Goal: Transaction & Acquisition: Purchase product/service

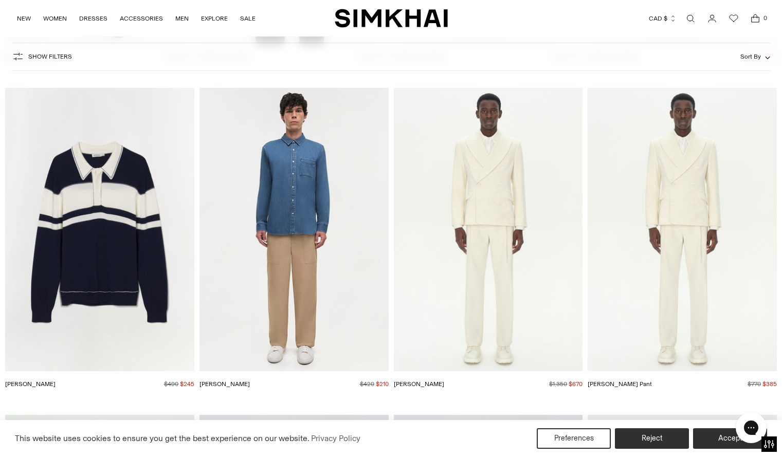
scroll to position [3658, 0]
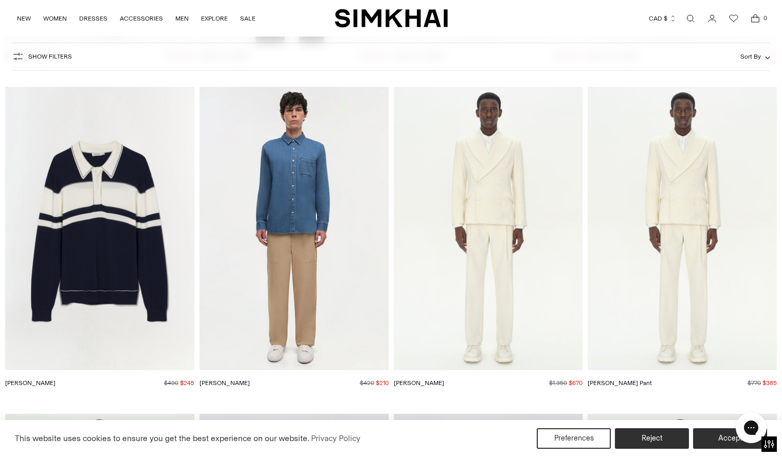
click at [0, 0] on img "Louis Popover" at bounding box center [0, 0] width 0 height 0
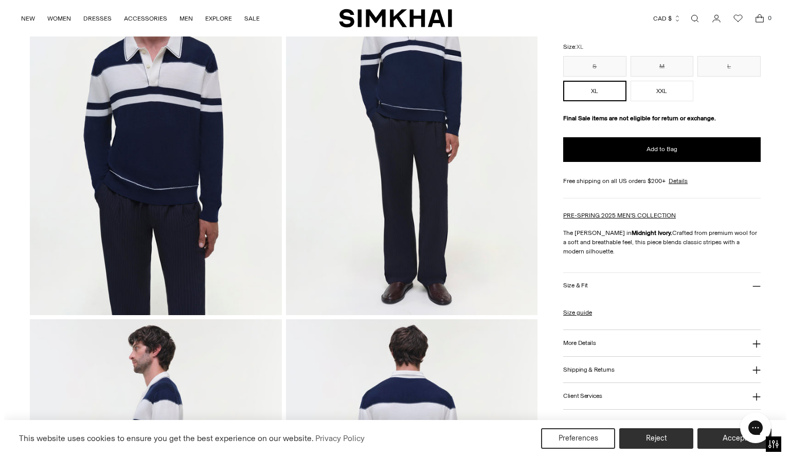
scroll to position [138, 0]
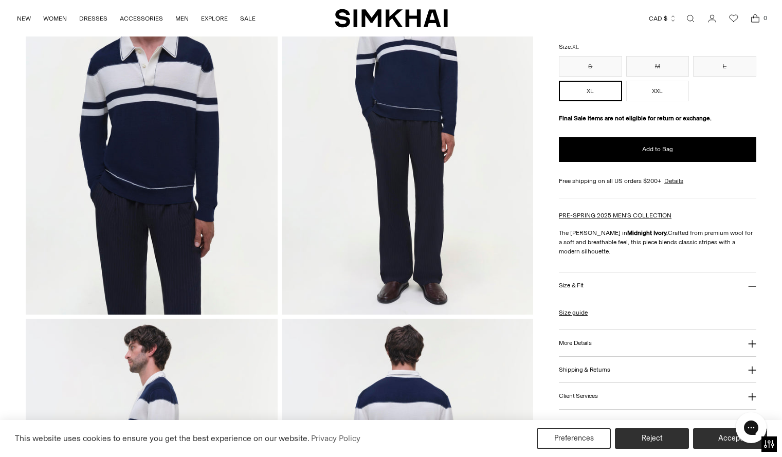
click at [572, 284] on h3 "Size & Fit" at bounding box center [571, 285] width 25 height 7
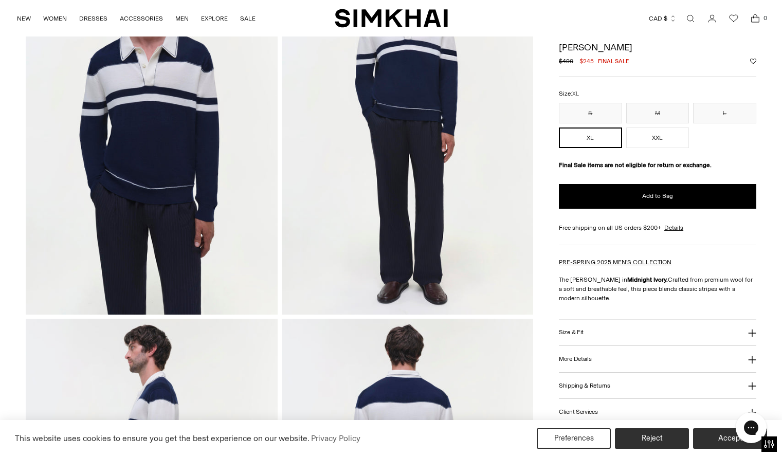
click at [569, 335] on h3 "Size & Fit" at bounding box center [571, 332] width 25 height 7
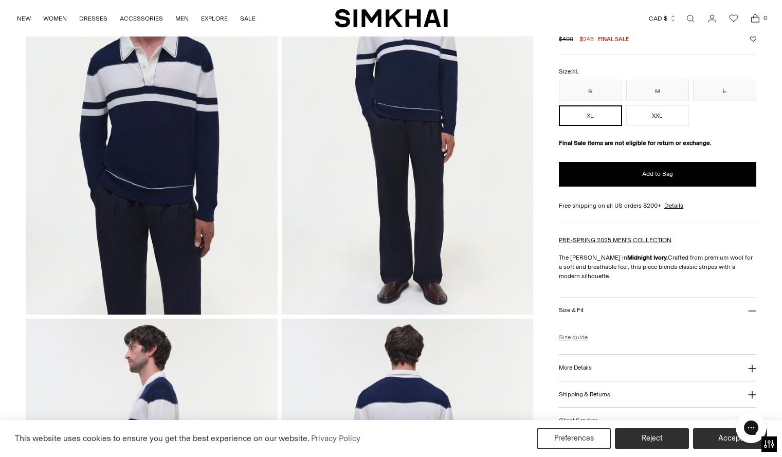
click at [570, 338] on link "Size guide" at bounding box center [573, 337] width 29 height 9
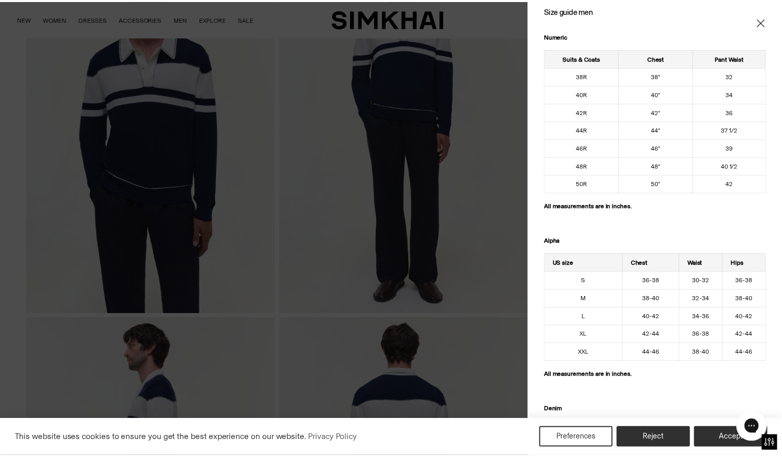
scroll to position [0, 0]
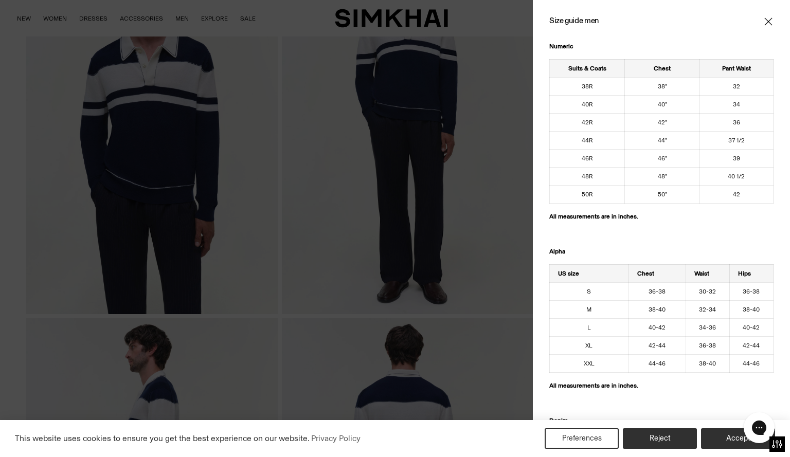
click at [764, 18] on icon "Close" at bounding box center [768, 21] width 8 height 10
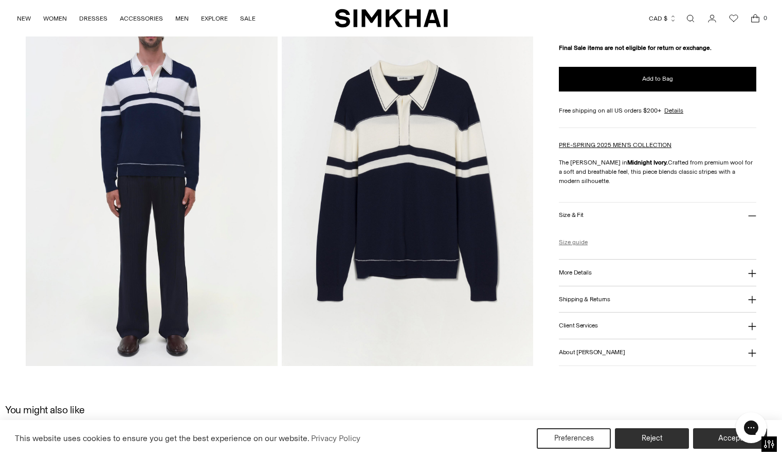
scroll to position [800, 0]
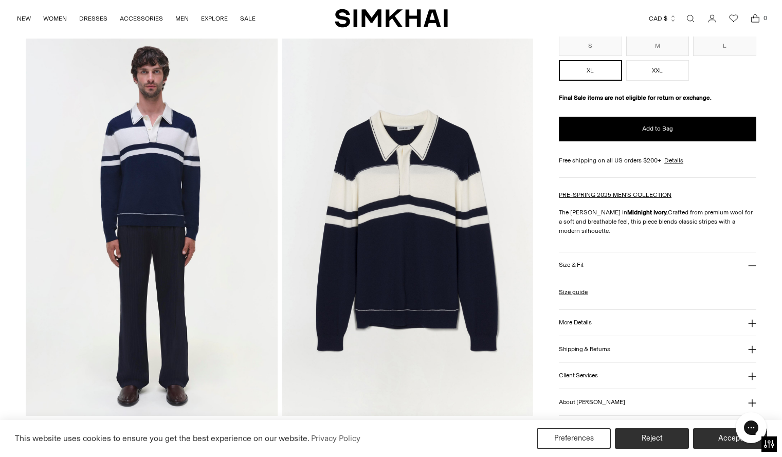
click at [576, 321] on h3 "More Details" at bounding box center [575, 322] width 32 height 7
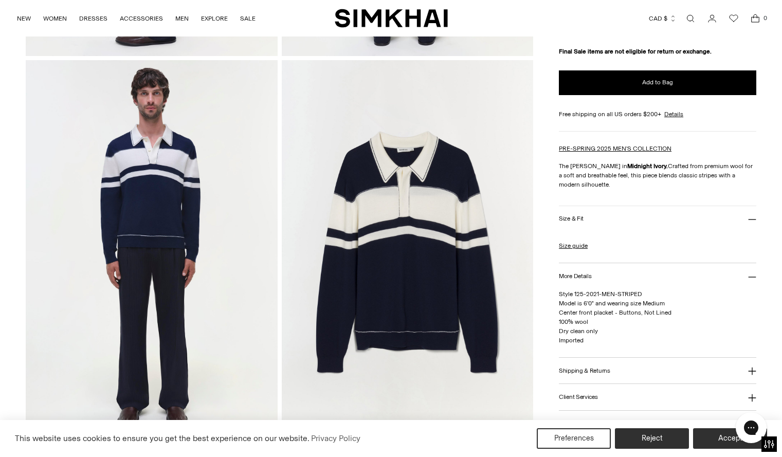
scroll to position [779, 0]
